Goal: Communication & Community: Answer question/provide support

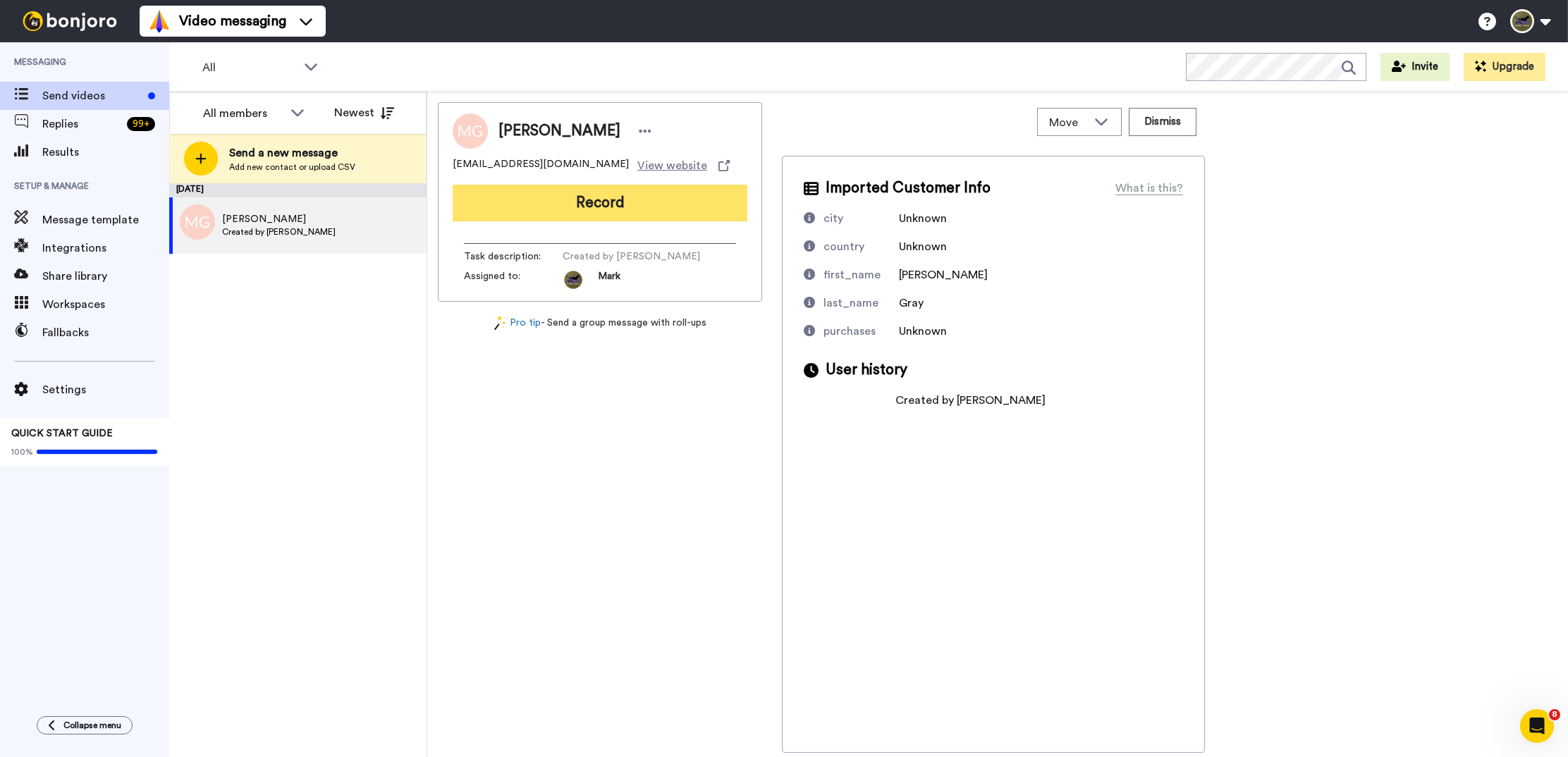
click at [553, 210] on button "Record" at bounding box center [600, 202] width 295 height 36
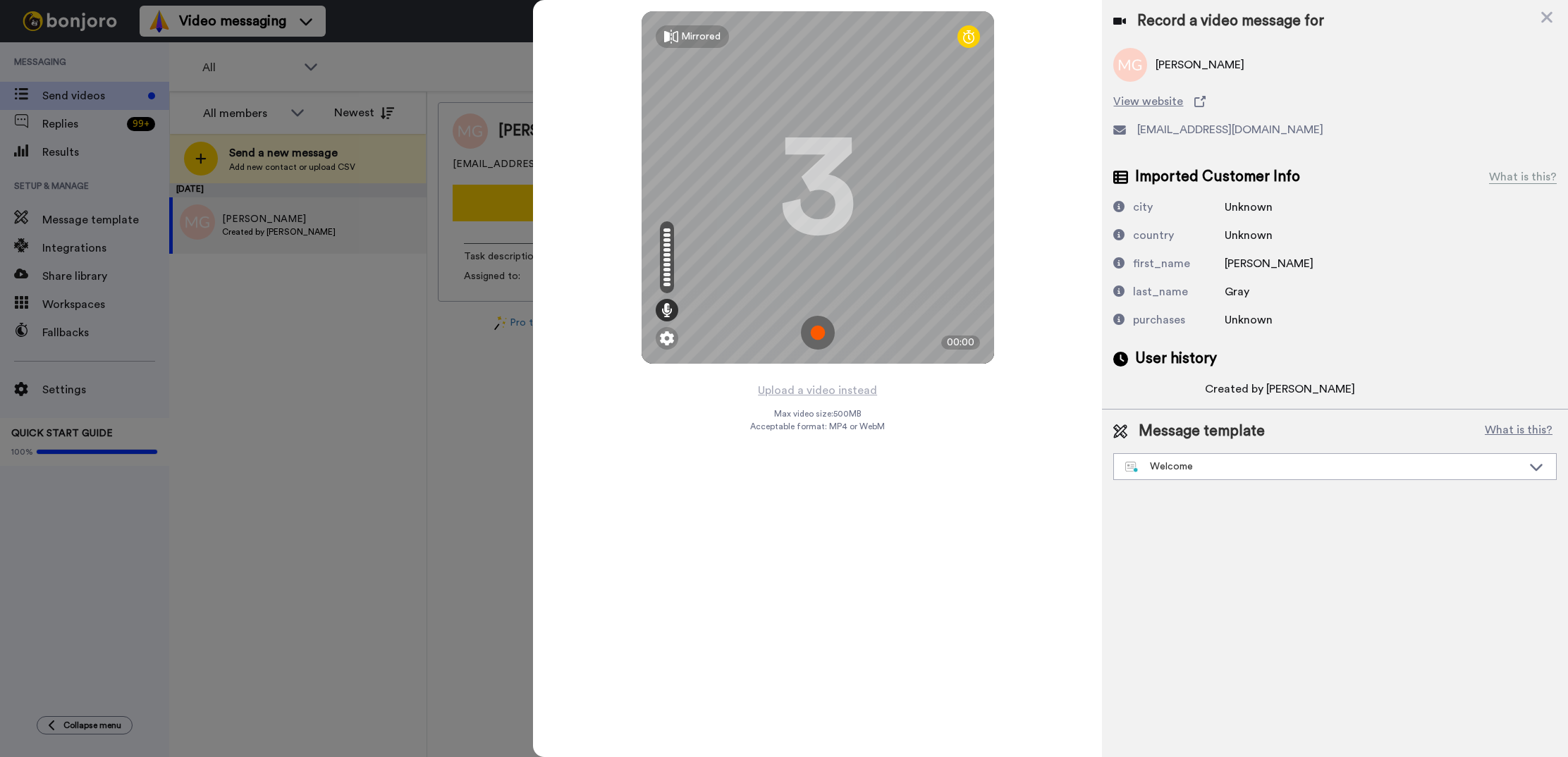
click at [818, 336] on img at bounding box center [818, 333] width 34 height 34
click at [812, 341] on img at bounding box center [818, 333] width 34 height 34
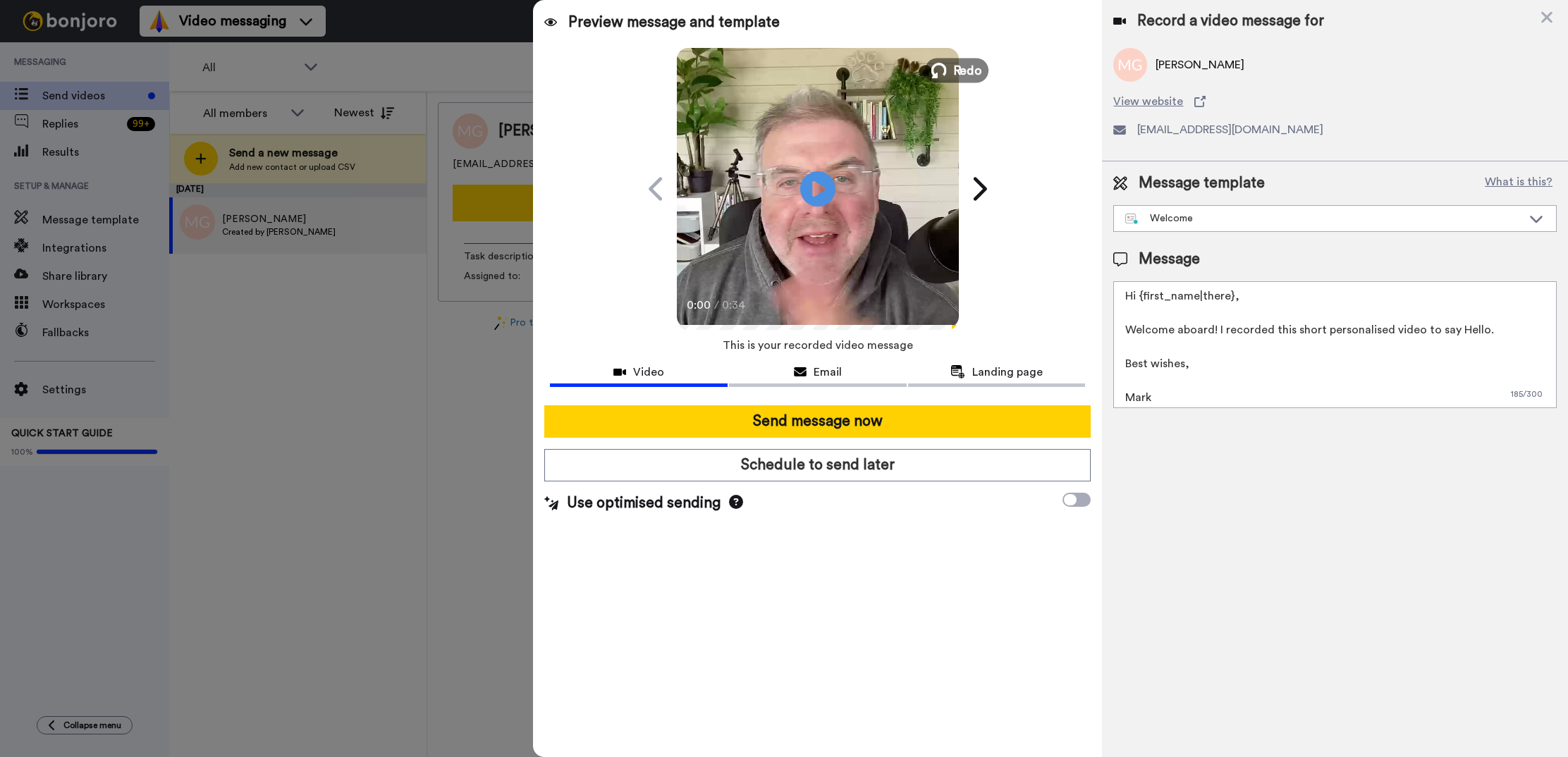
click at [942, 67] on icon at bounding box center [939, 70] width 16 height 16
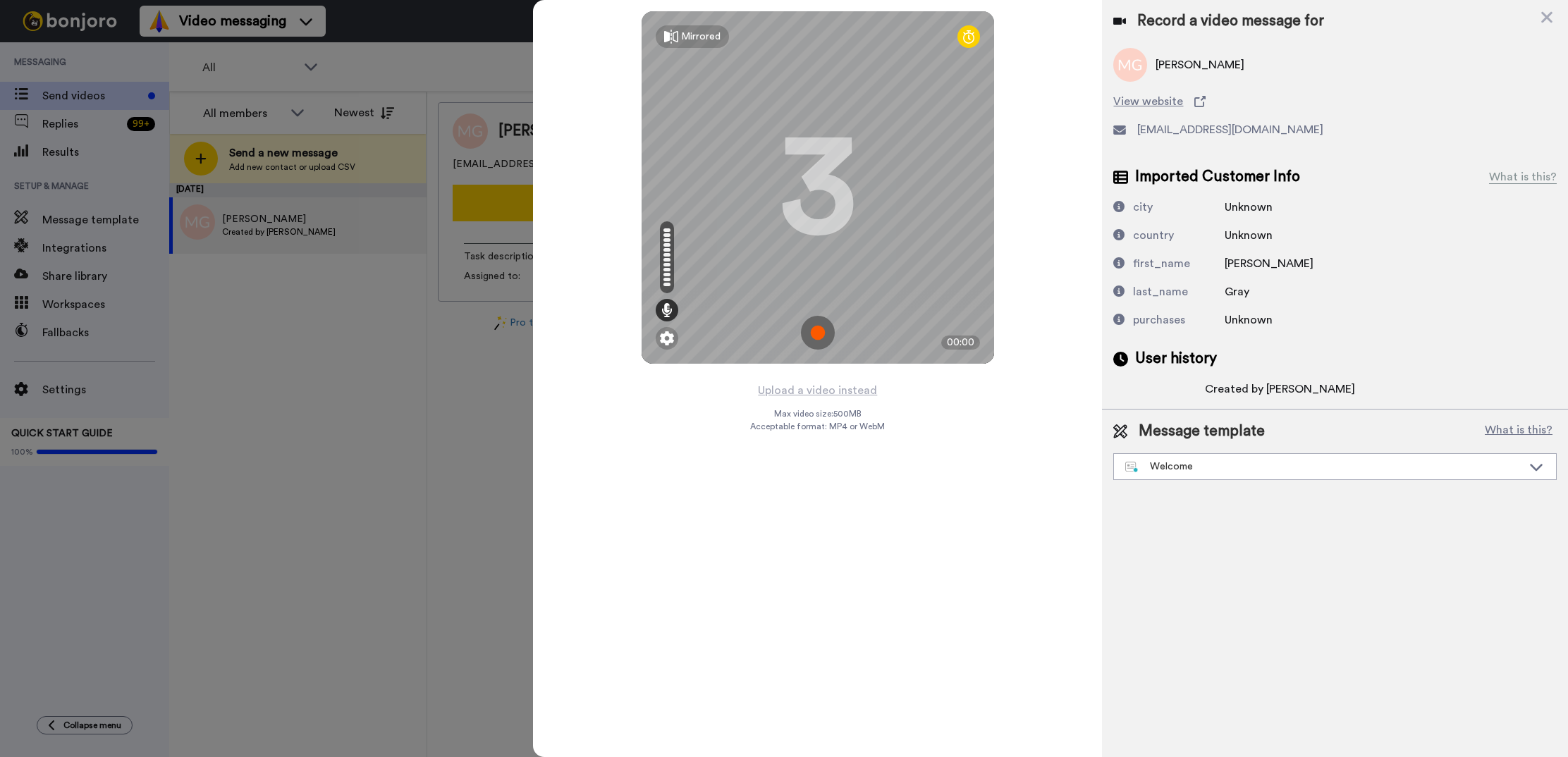
click at [823, 335] on img at bounding box center [818, 333] width 34 height 34
click at [821, 334] on img at bounding box center [818, 333] width 34 height 34
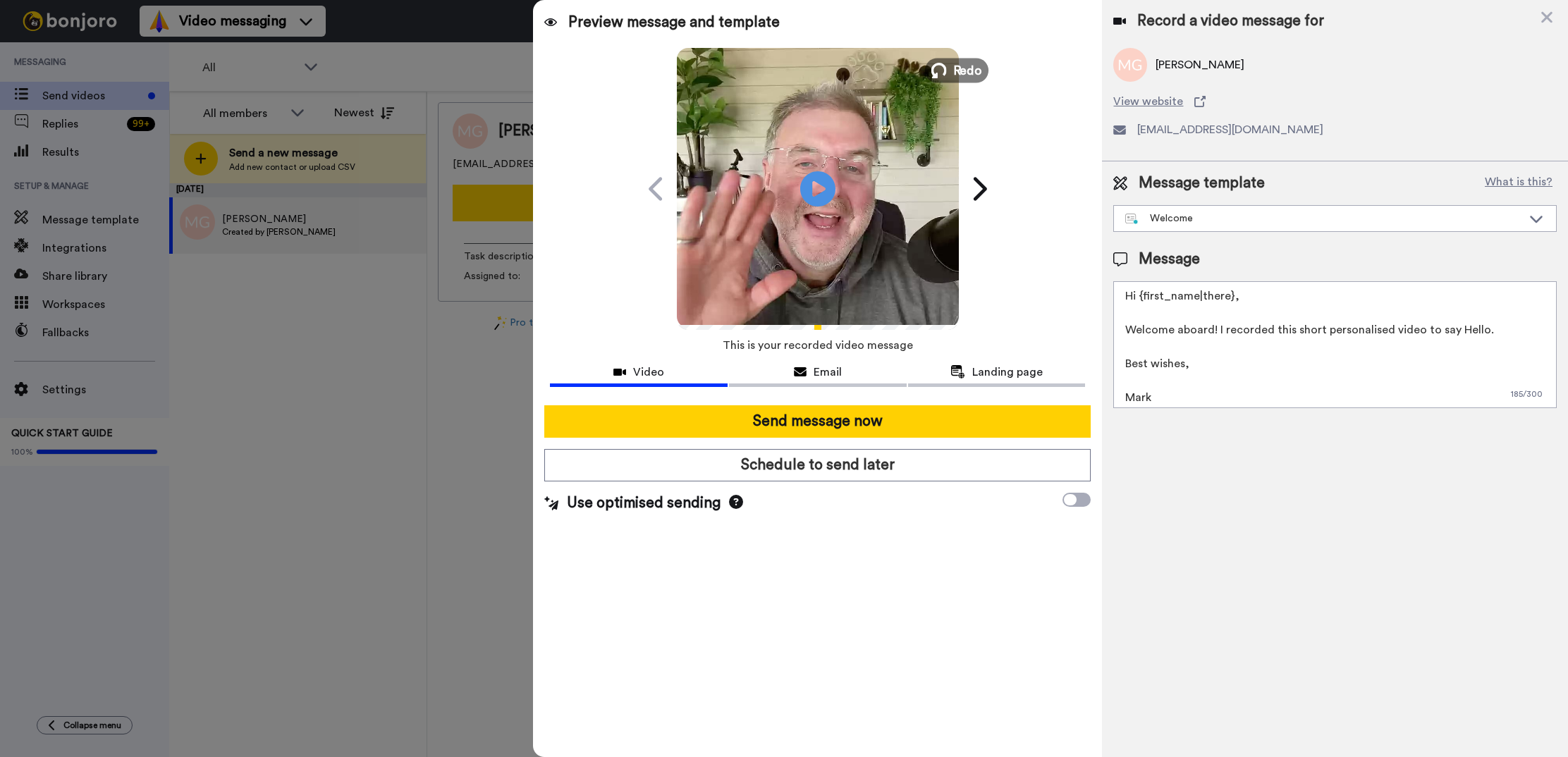
click at [961, 64] on span "Redo" at bounding box center [968, 70] width 30 height 19
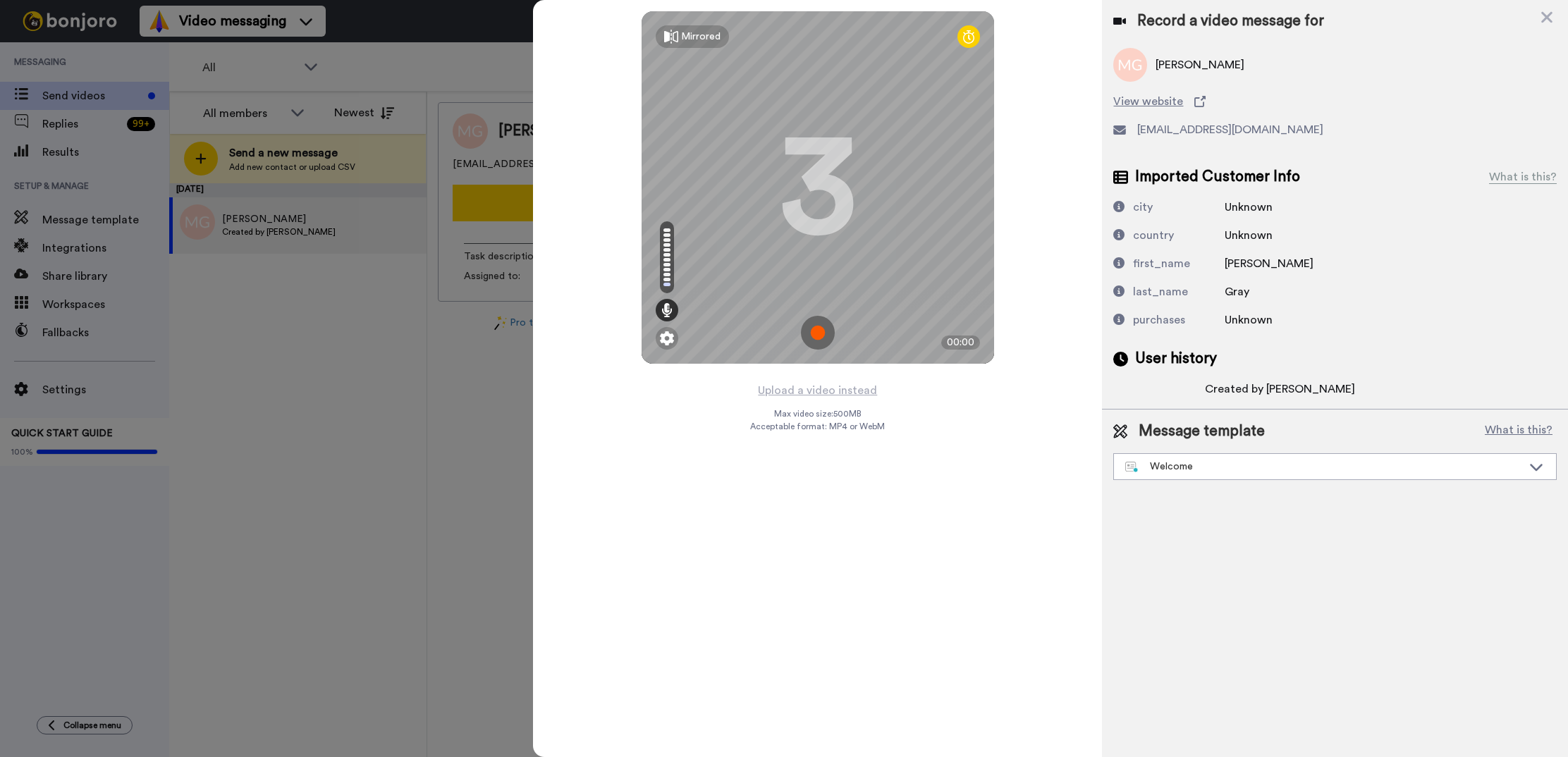
click at [821, 332] on img at bounding box center [818, 333] width 34 height 34
click at [820, 332] on img at bounding box center [818, 333] width 34 height 34
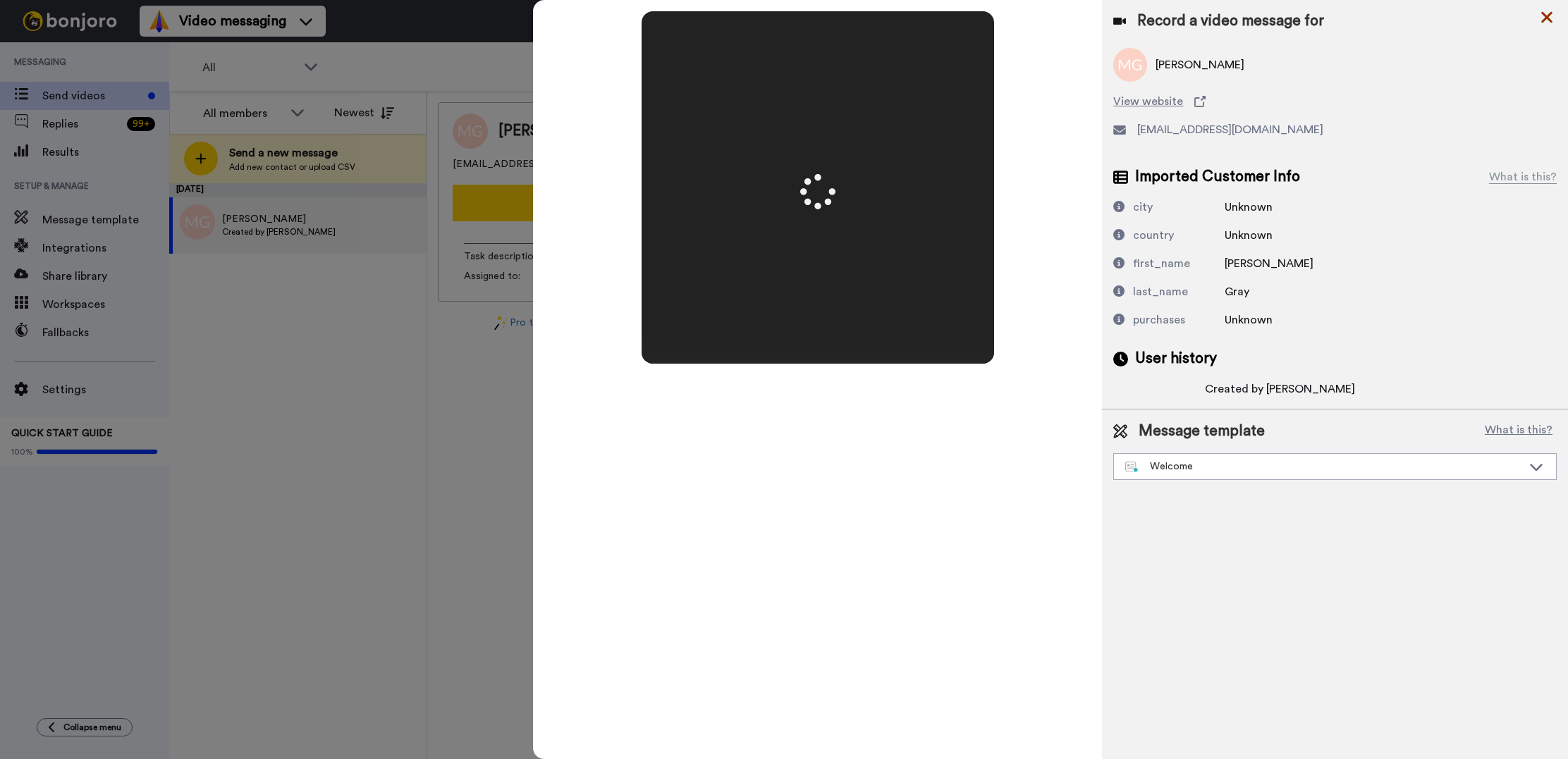
click at [1549, 18] on icon at bounding box center [1546, 17] width 11 height 11
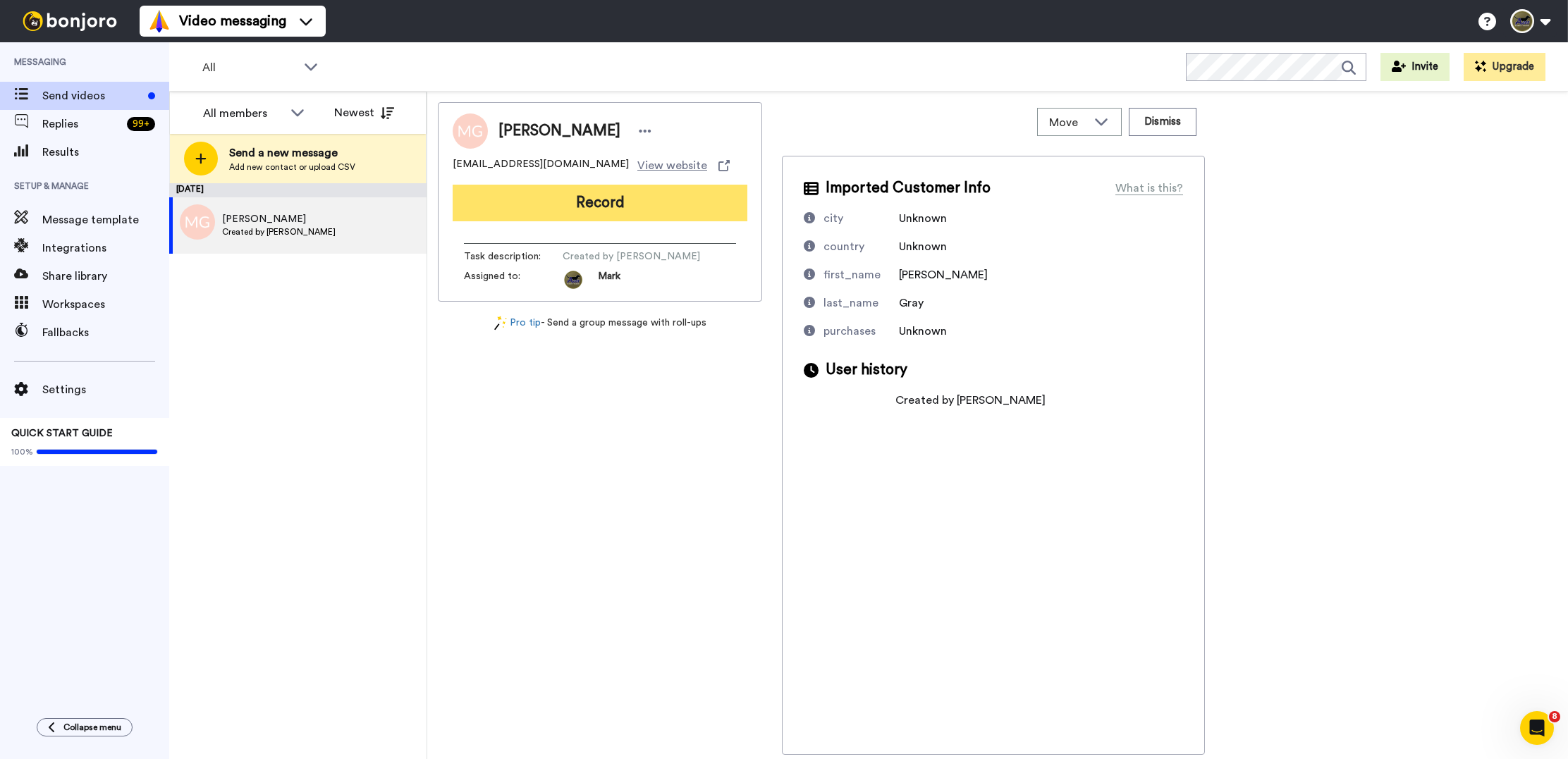
click at [602, 204] on button "Record" at bounding box center [600, 202] width 295 height 36
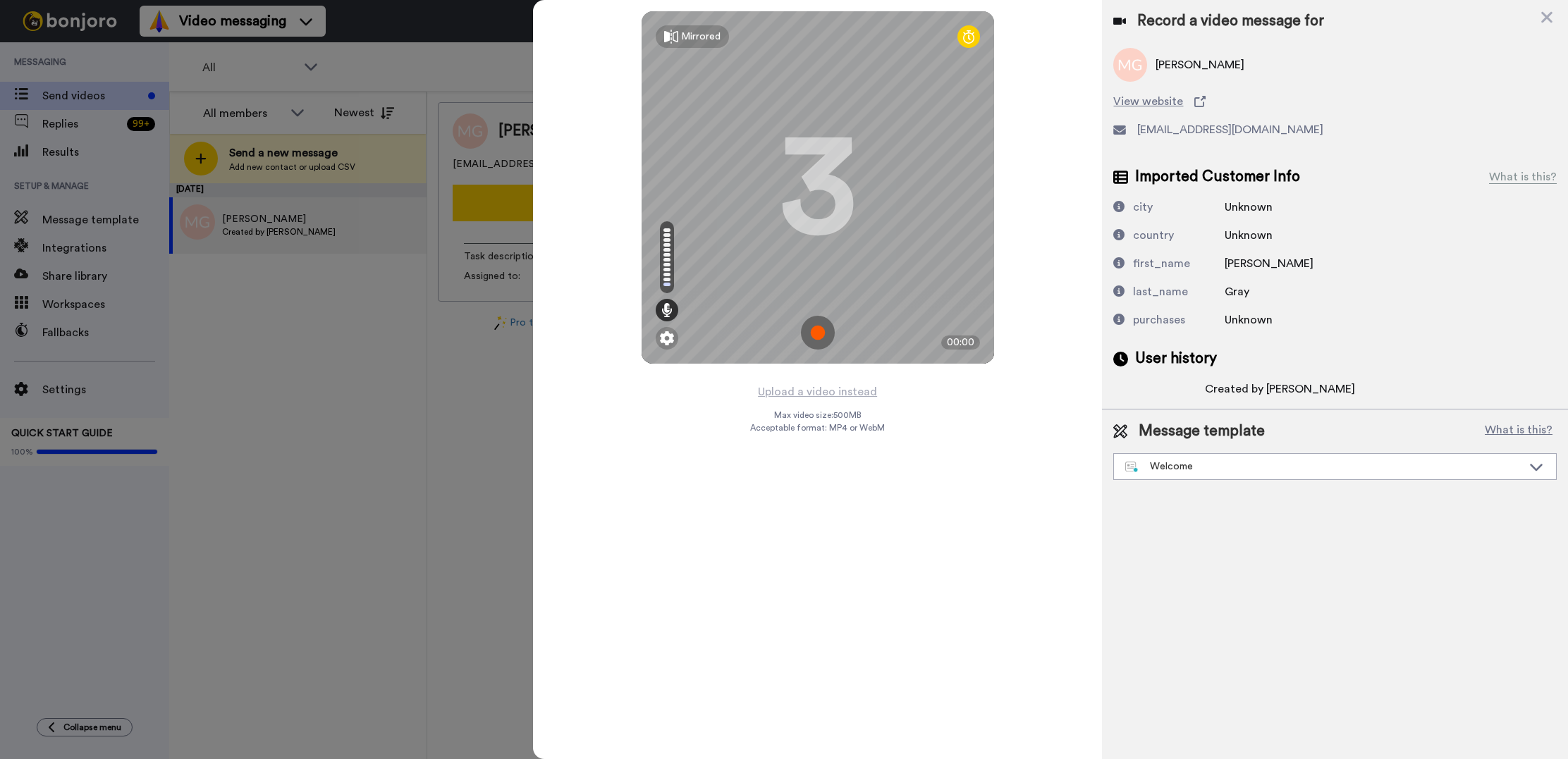
click at [815, 332] on img at bounding box center [818, 333] width 34 height 34
click at [819, 342] on img at bounding box center [818, 333] width 34 height 34
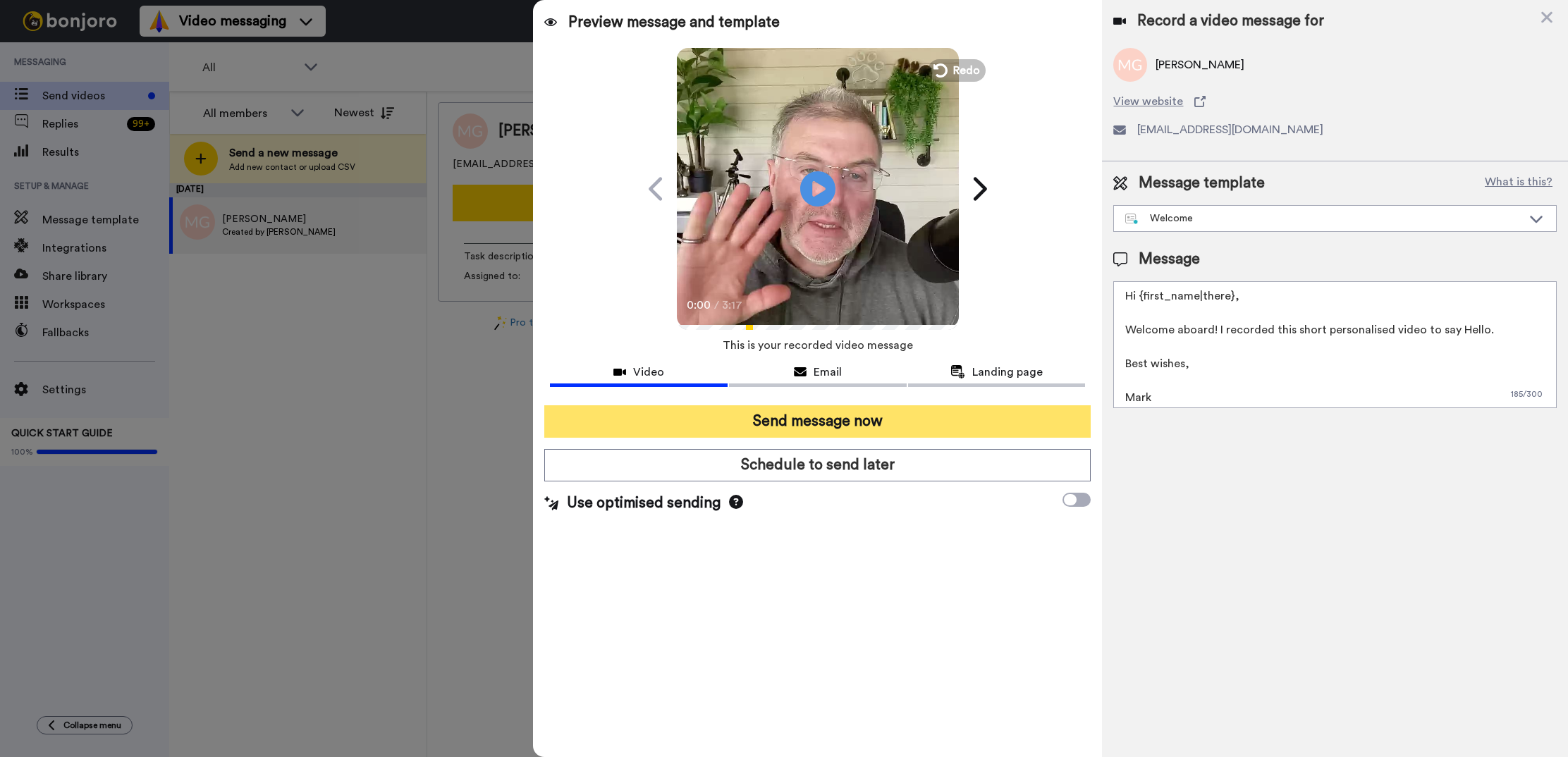
click at [771, 418] on button "Send message now" at bounding box center [817, 422] width 547 height 33
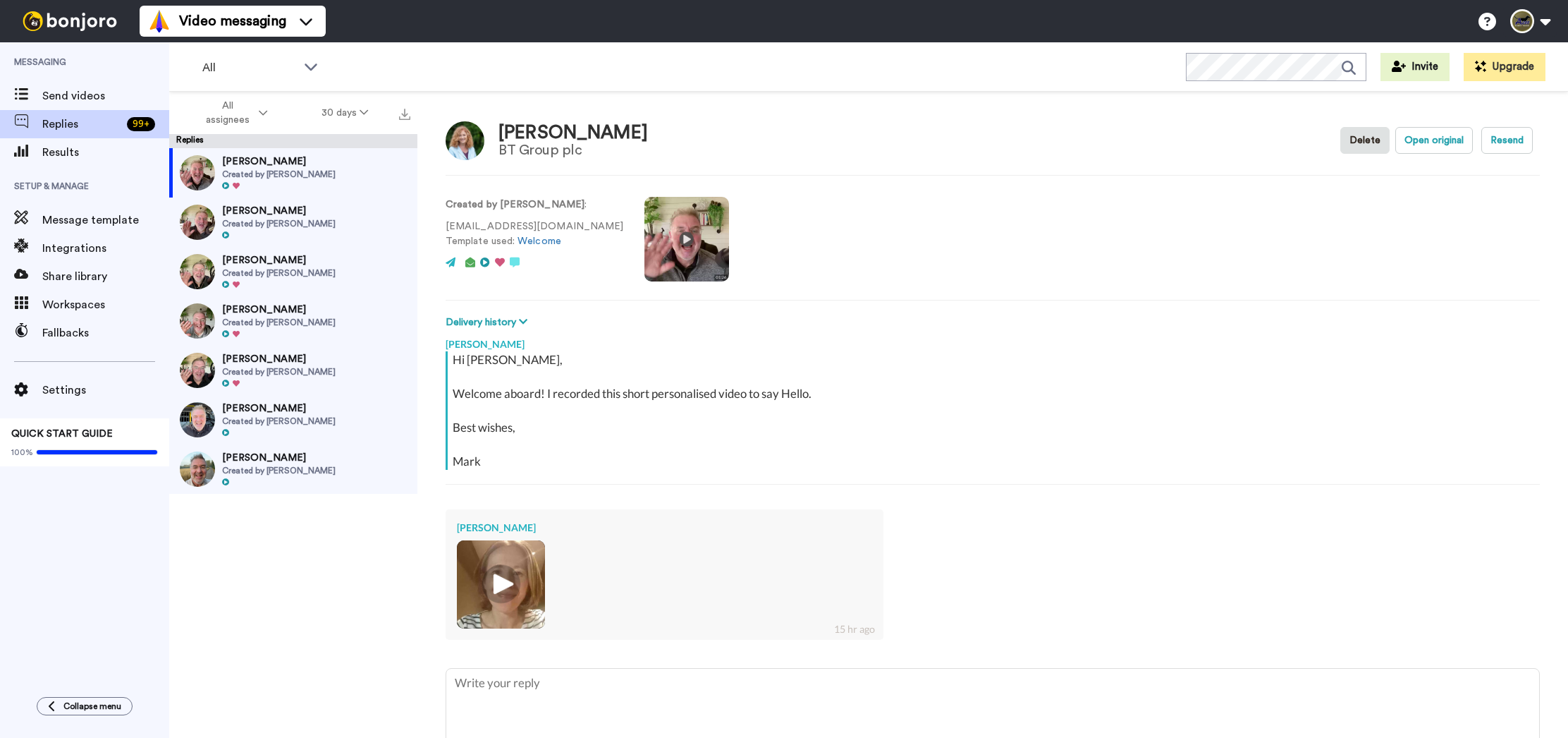
click at [509, 574] on img at bounding box center [501, 584] width 39 height 39
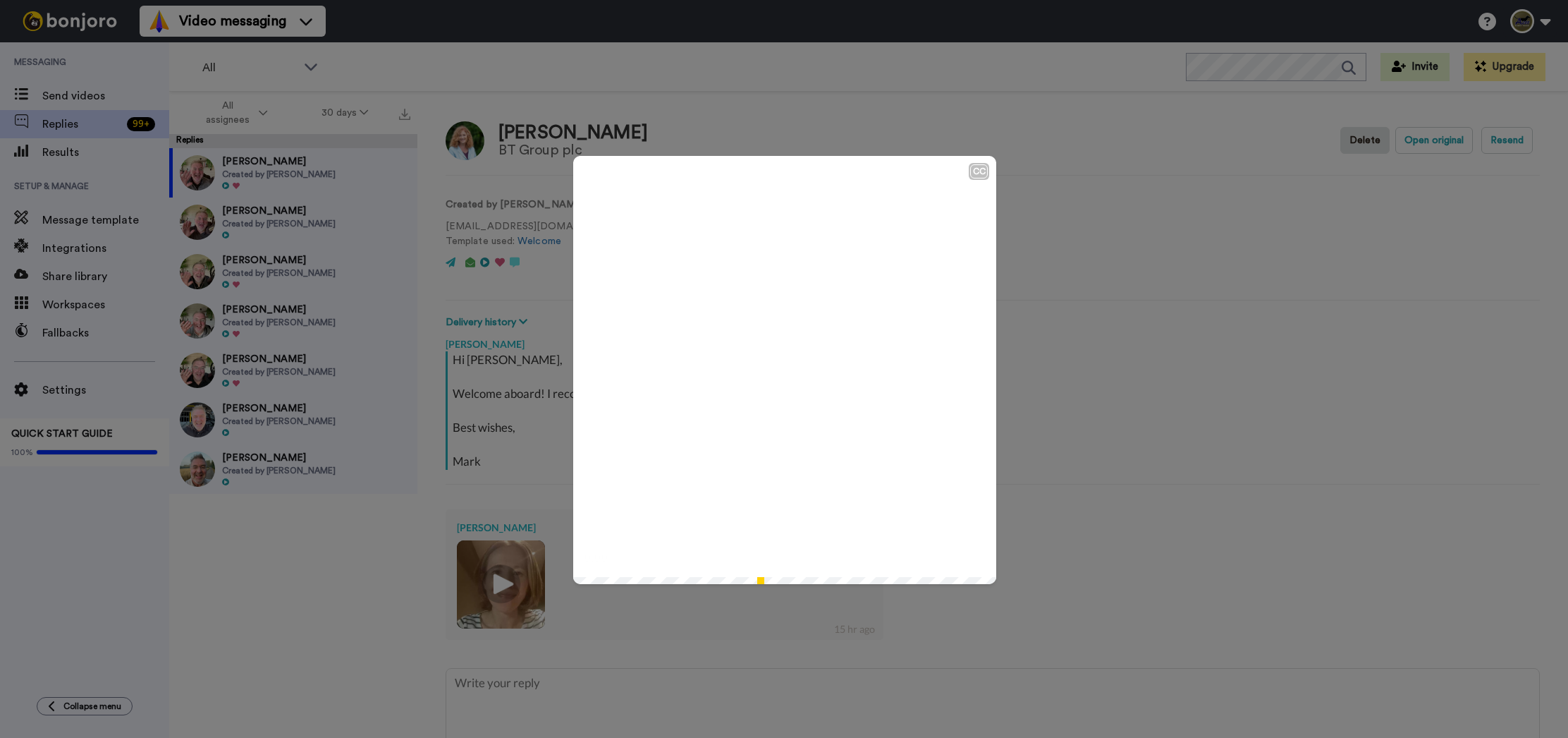
click at [776, 379] on icon at bounding box center [785, 370] width 37 height 37
click at [774, 370] on icon at bounding box center [785, 370] width 37 height 37
click at [774, 370] on icon "Play/Pause" at bounding box center [785, 370] width 37 height 67
type textarea "x"
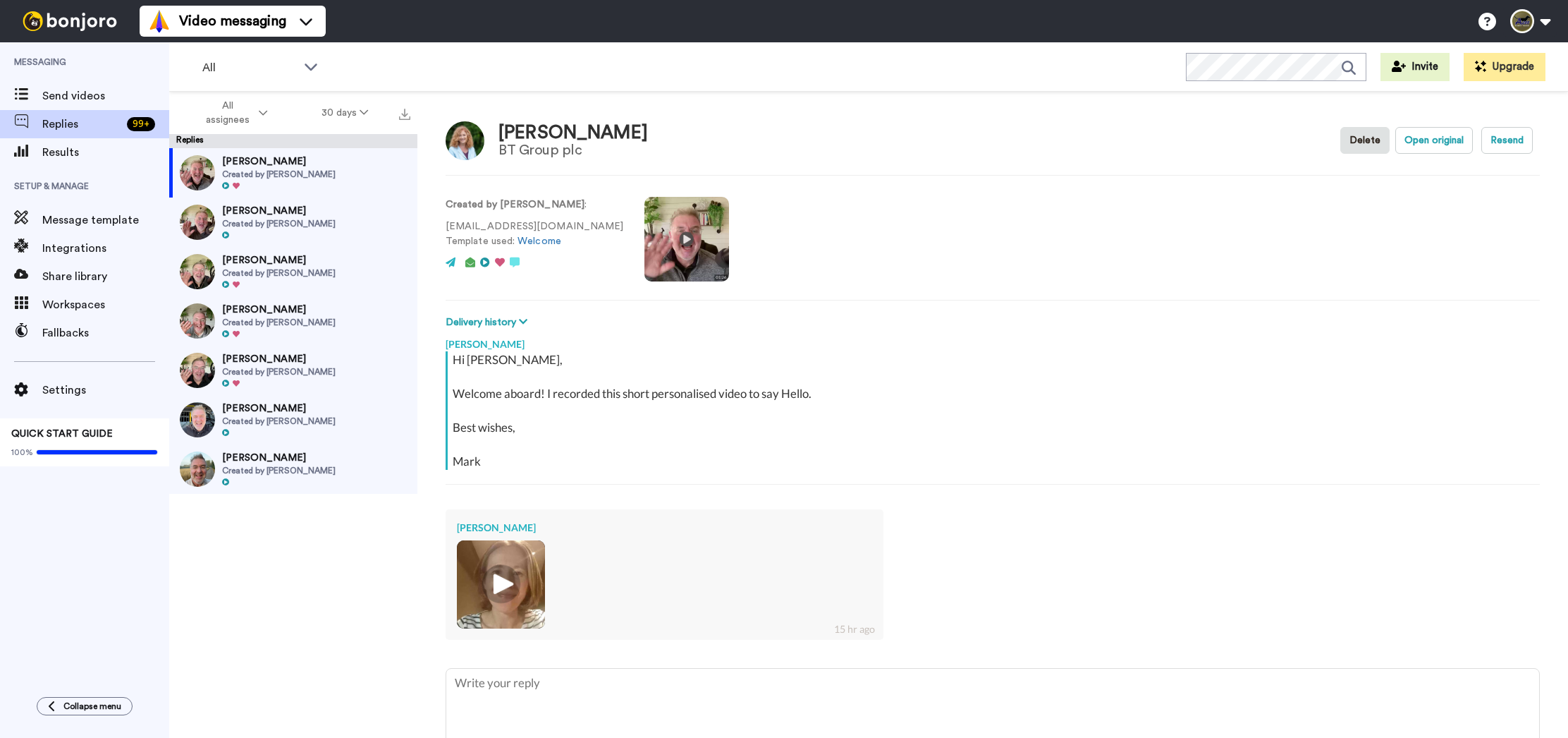
click at [496, 580] on img at bounding box center [501, 584] width 39 height 39
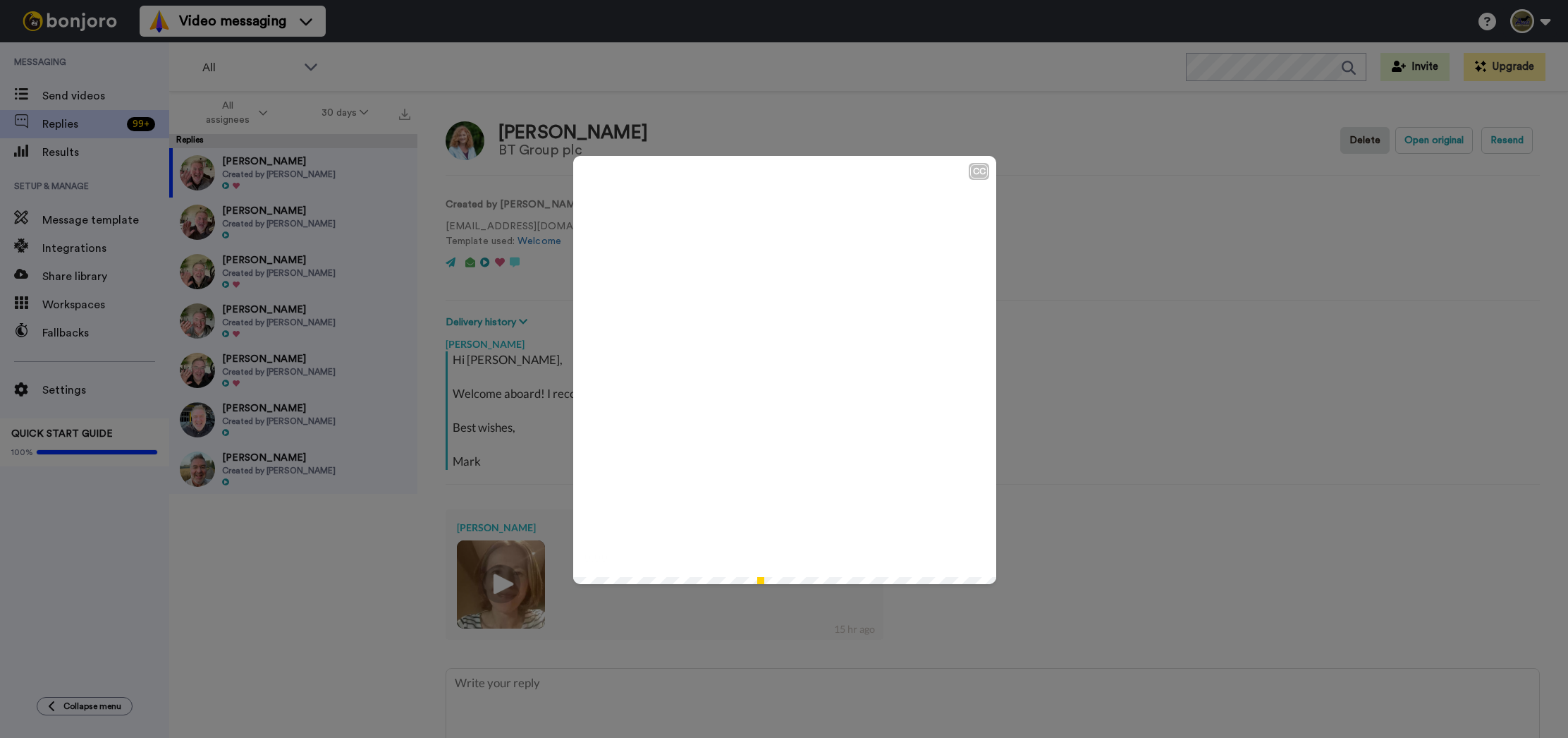
click at [695, 548] on div "0:00 / 1:53" at bounding box center [785, 562] width 423 height 30
click at [706, 540] on span "Hi Mark, thank you for your, your welcome video." at bounding box center [785, 539] width 324 height 14
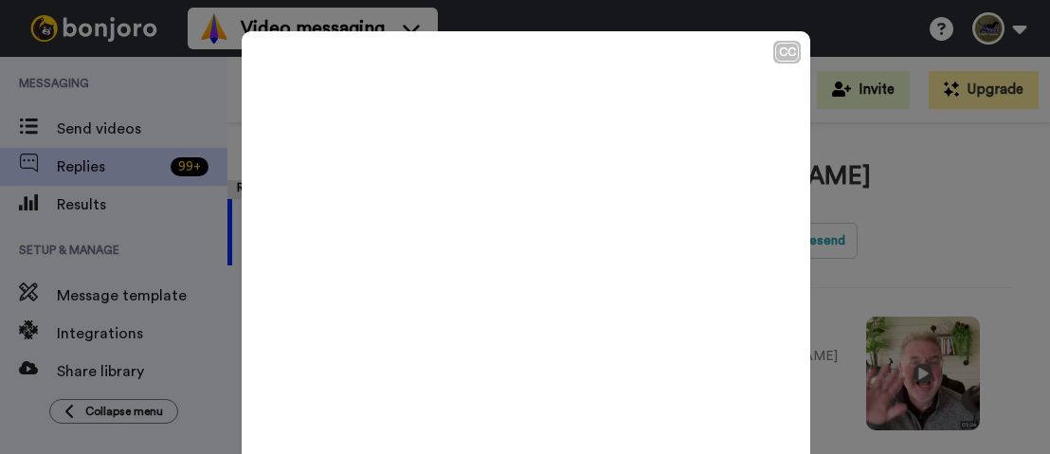
type textarea "x"
